Goal: Task Accomplishment & Management: Use online tool/utility

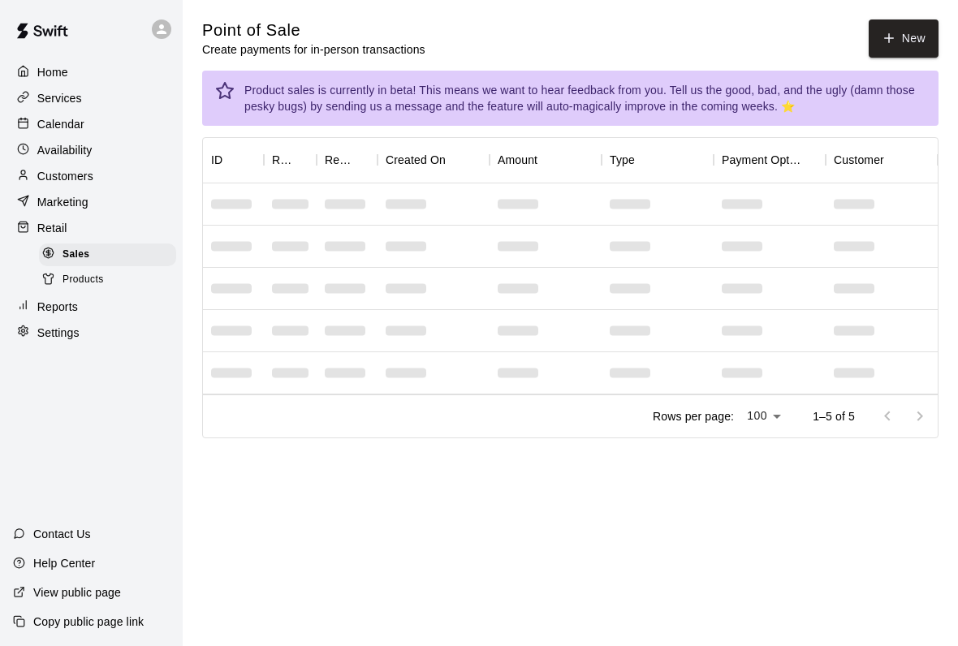
click at [119, 115] on div "Calendar" at bounding box center [91, 124] width 157 height 24
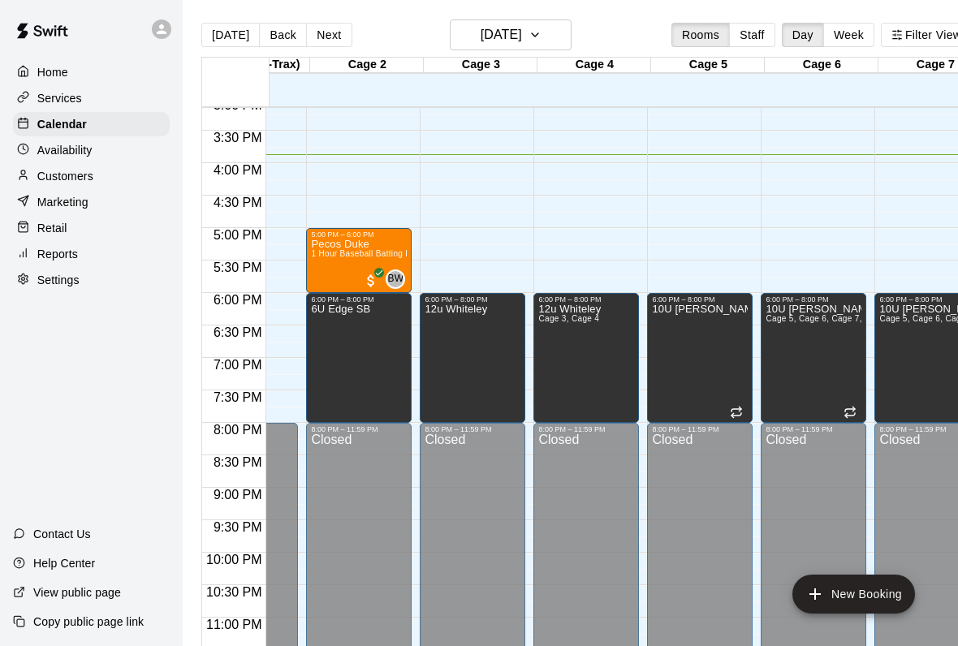
scroll to position [985, 80]
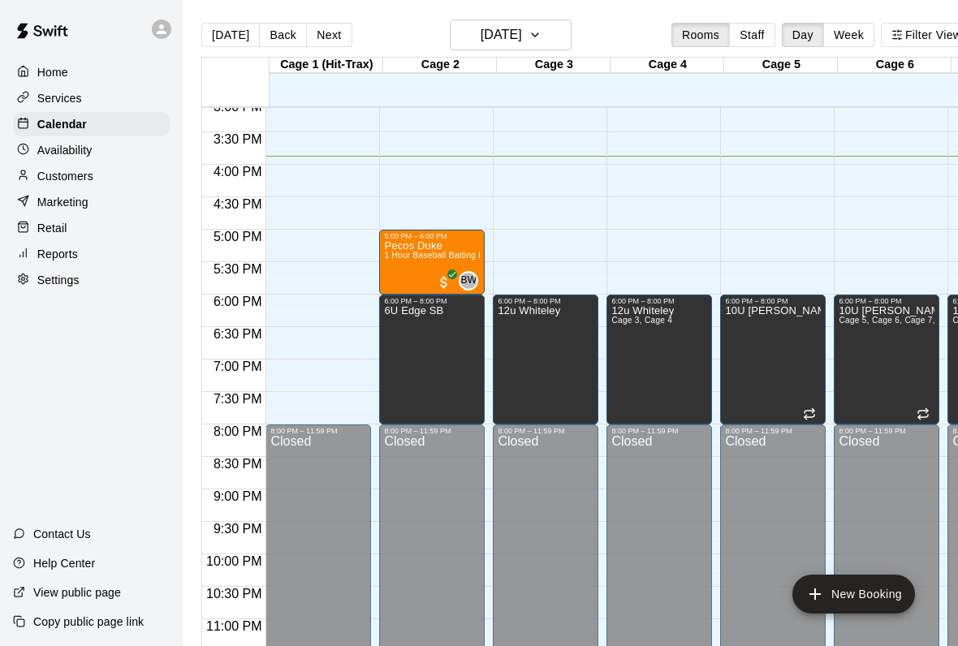
click at [58, 71] on p "Home" at bounding box center [52, 72] width 31 height 16
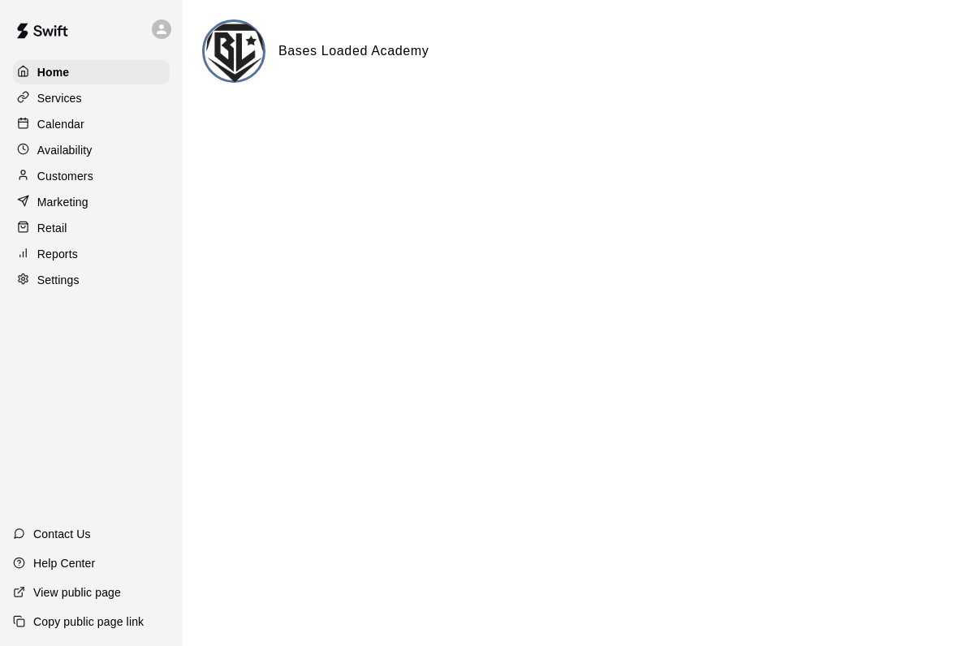
click at [80, 207] on p "Marketing" at bounding box center [62, 202] width 51 height 16
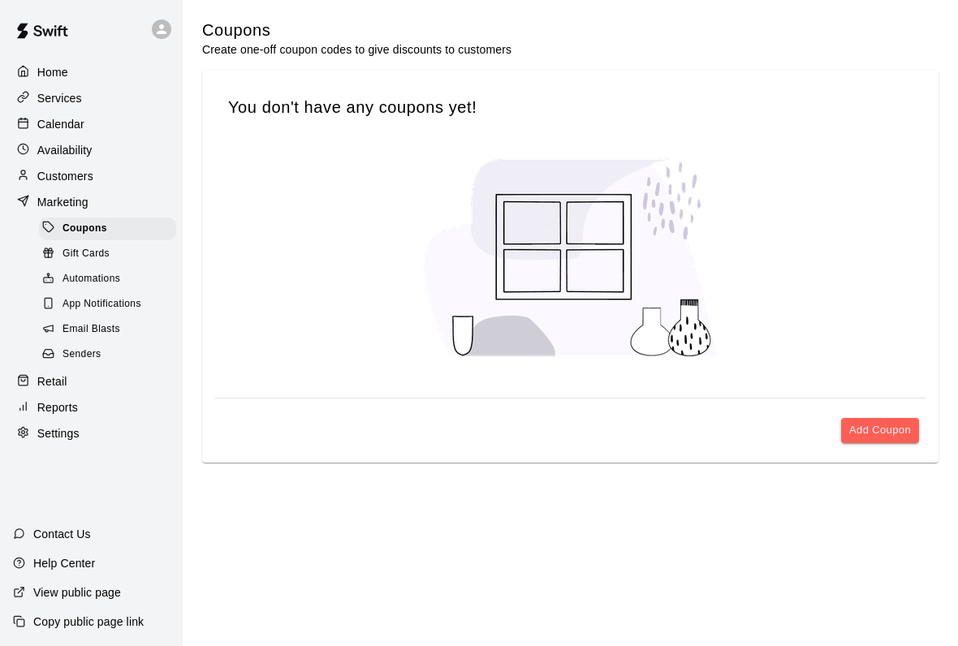
click at [83, 378] on div "Retail" at bounding box center [91, 381] width 157 height 24
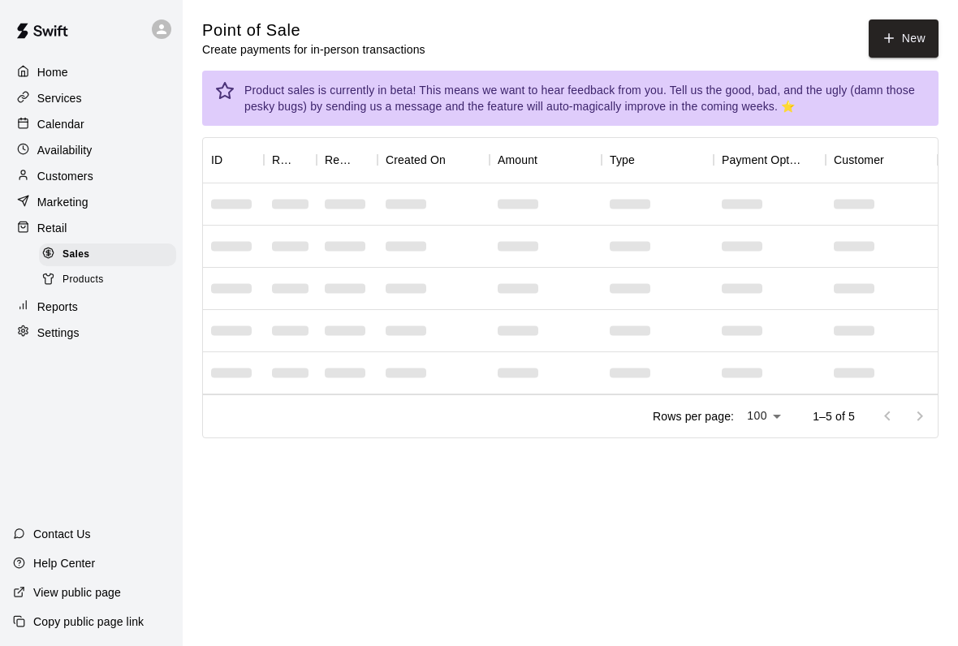
click at [904, 36] on button "New" at bounding box center [904, 38] width 70 height 38
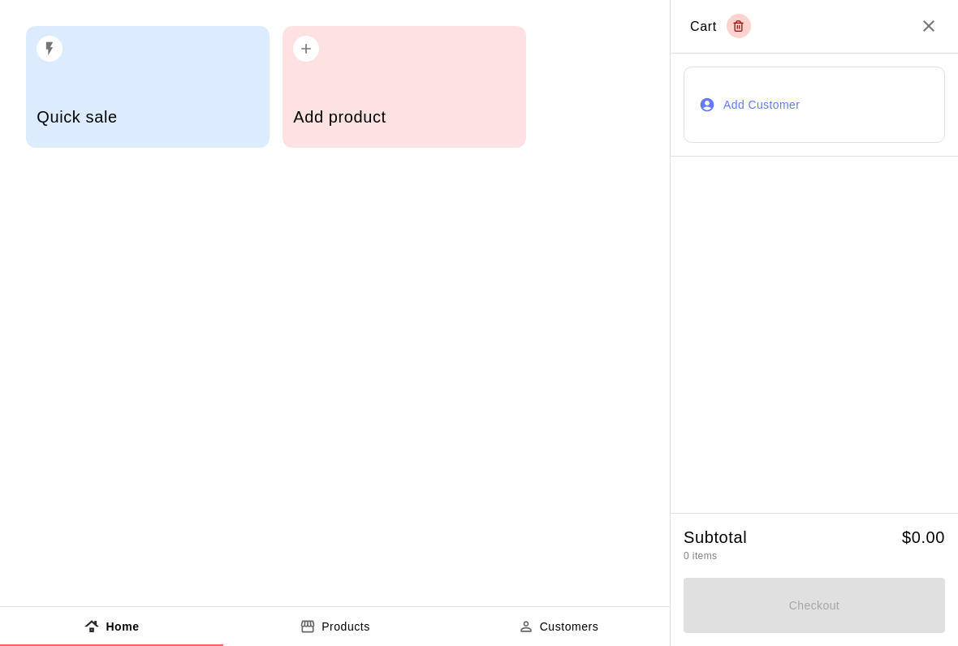
click at [430, 106] on div "Add product" at bounding box center [404, 119] width 222 height 58
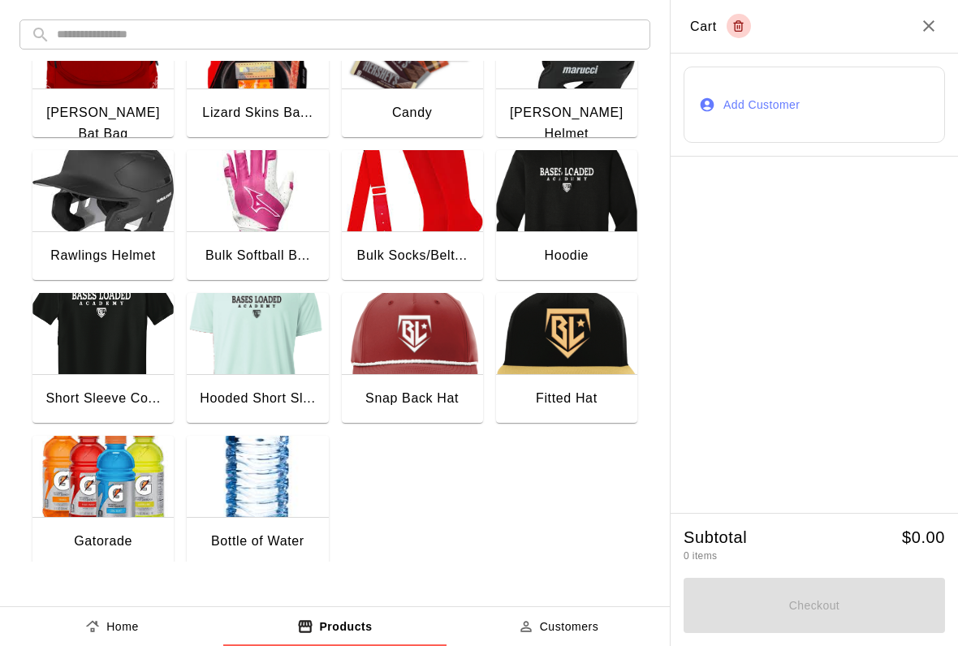
scroll to position [209, 0]
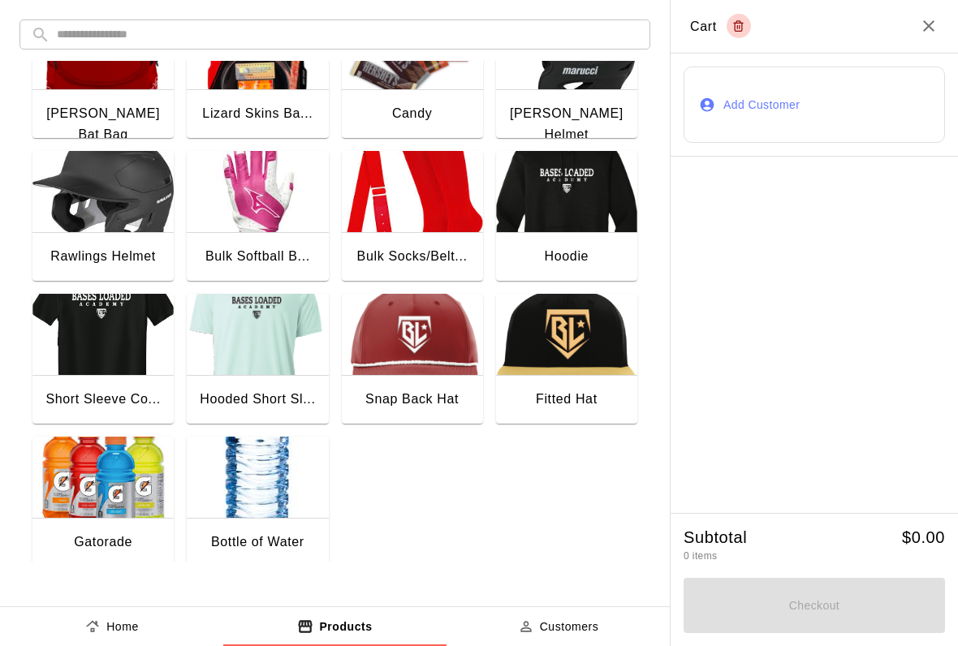
click at [248, 471] on img "button" at bounding box center [257, 477] width 141 height 81
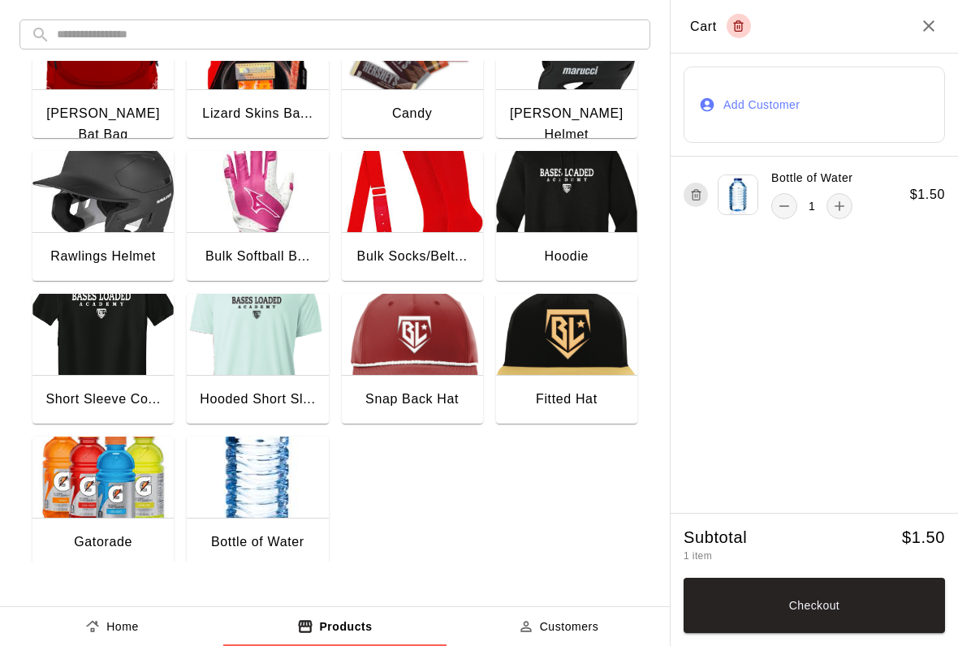
click at [831, 602] on button "Checkout" at bounding box center [814, 605] width 261 height 55
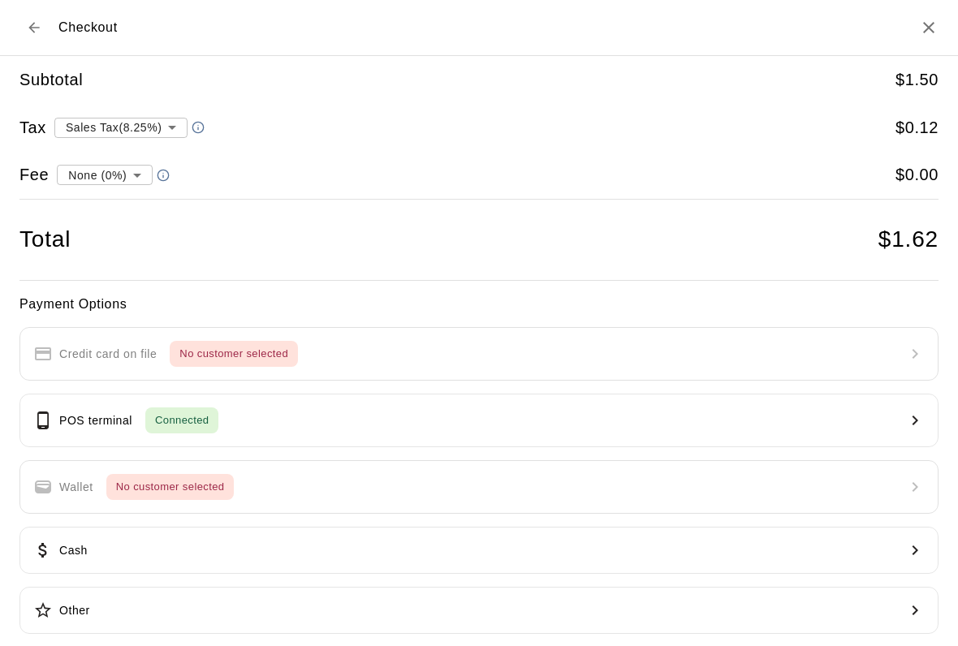
click at [263, 418] on button "POS terminal Connected" at bounding box center [478, 421] width 919 height 54
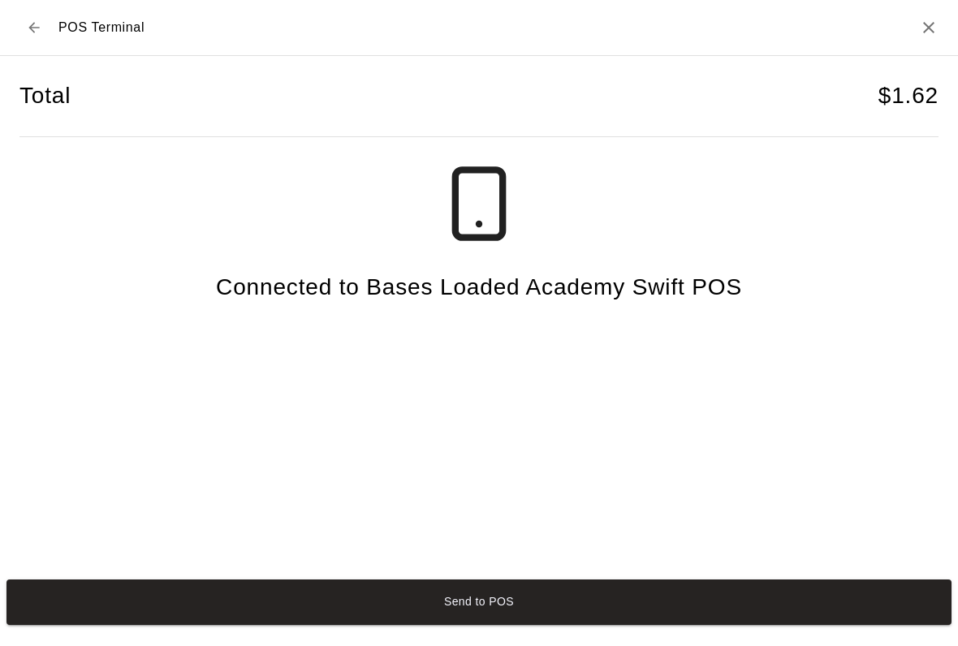
click at [407, 607] on button "Send to POS" at bounding box center [478, 602] width 945 height 45
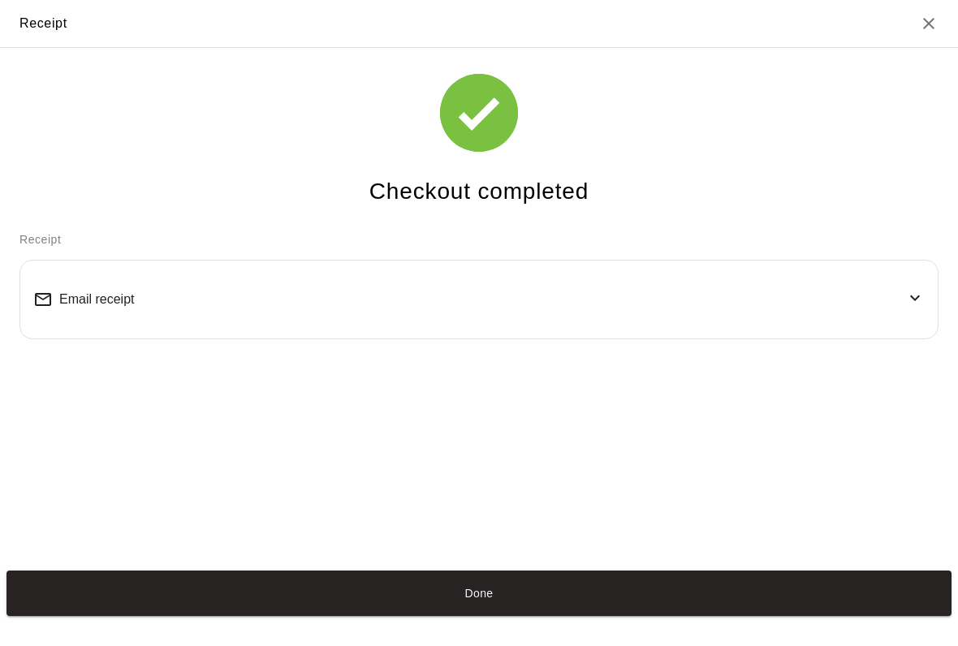
click at [628, 609] on button "Done" at bounding box center [478, 593] width 945 height 45
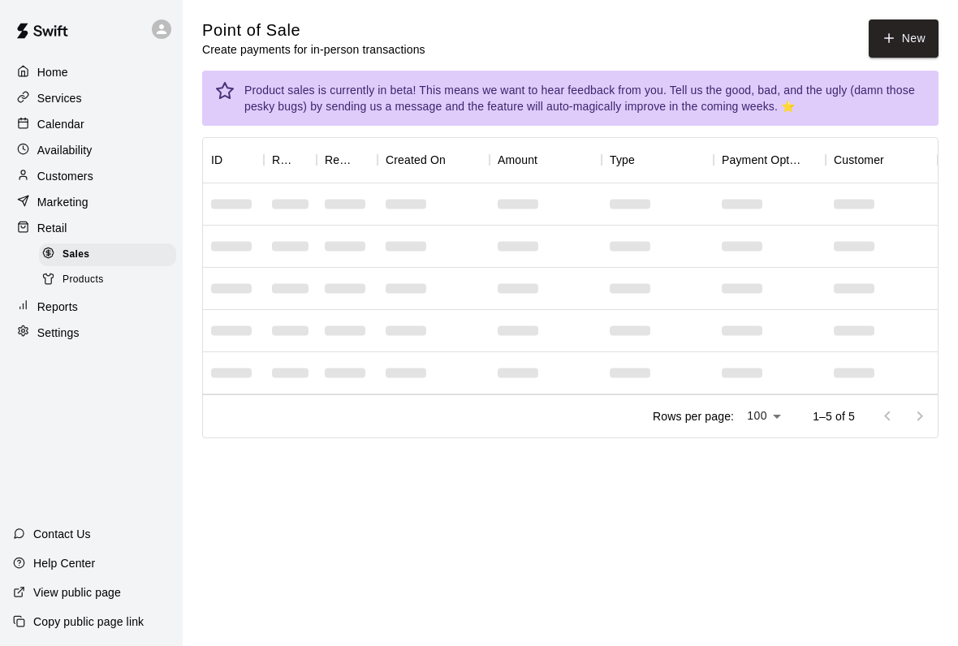
click at [89, 125] on div "Calendar" at bounding box center [91, 124] width 157 height 24
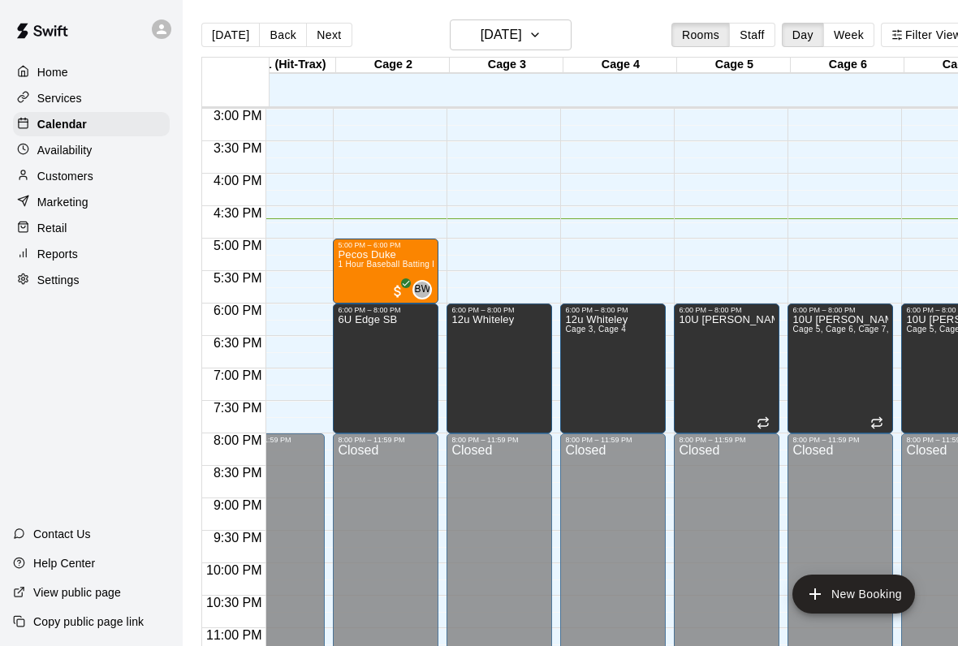
scroll to position [973, 47]
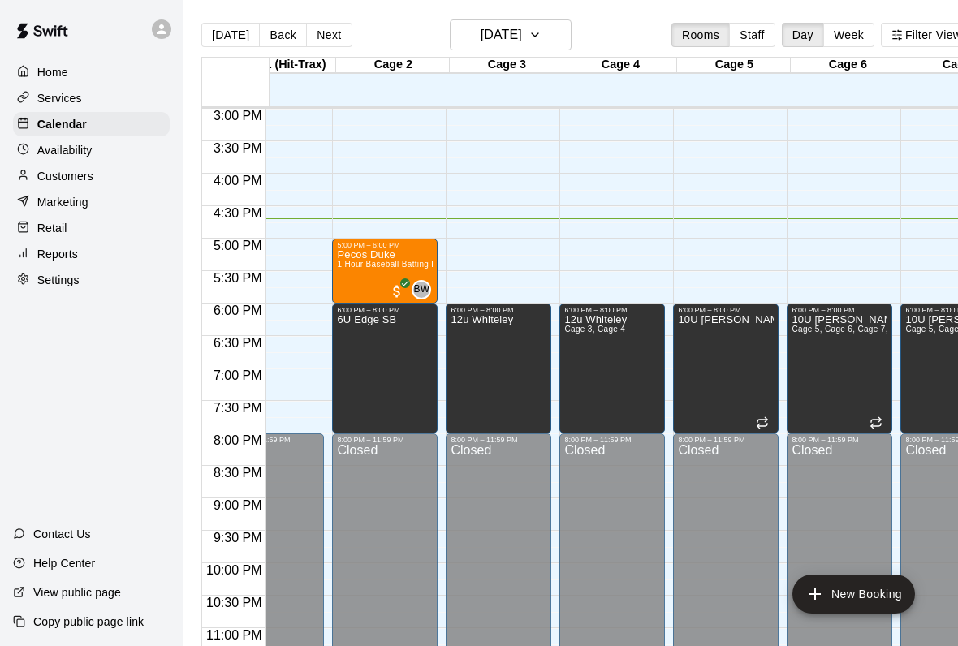
click at [91, 74] on div "Home" at bounding box center [91, 72] width 157 height 24
